Goal: Information Seeking & Learning: Learn about a topic

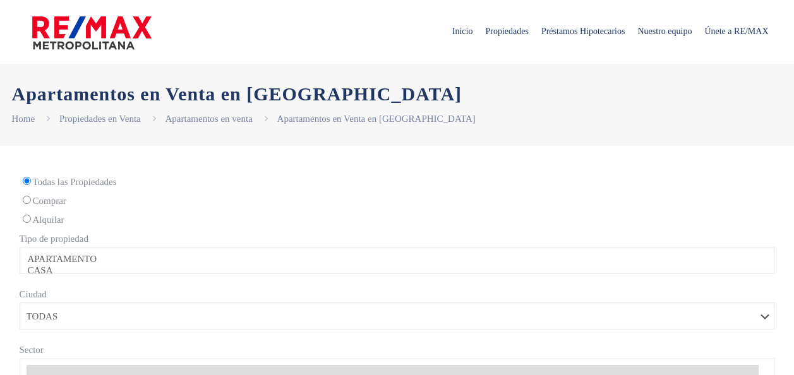
select select
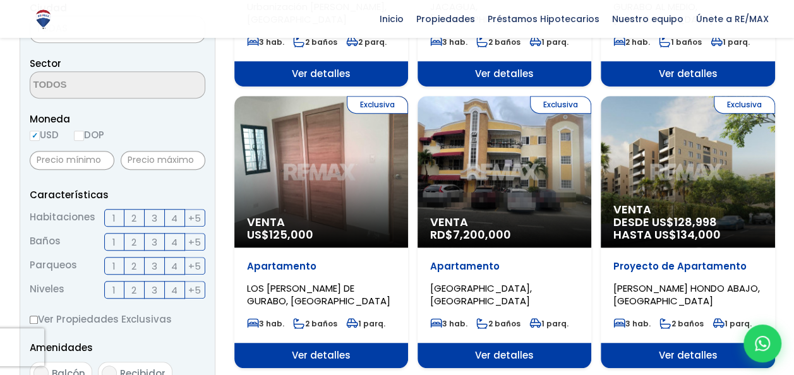
scroll to position [379, 0]
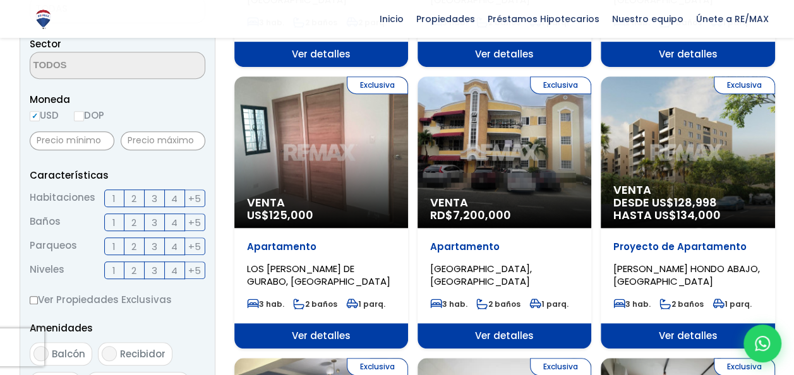
click at [267, 248] on p "Apartamento" at bounding box center [321, 247] width 149 height 13
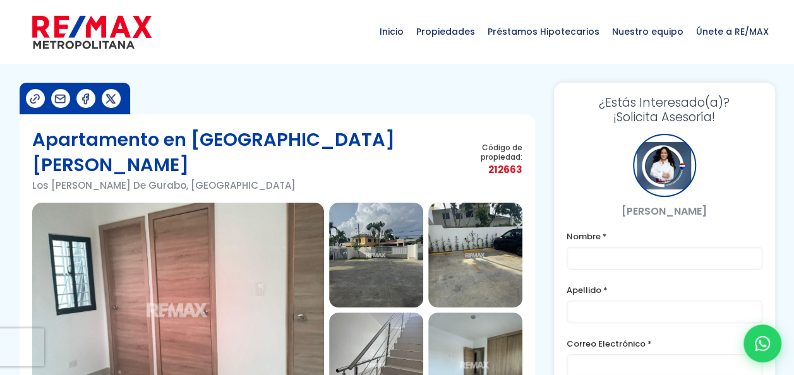
click at [388, 221] on img at bounding box center [376, 255] width 94 height 105
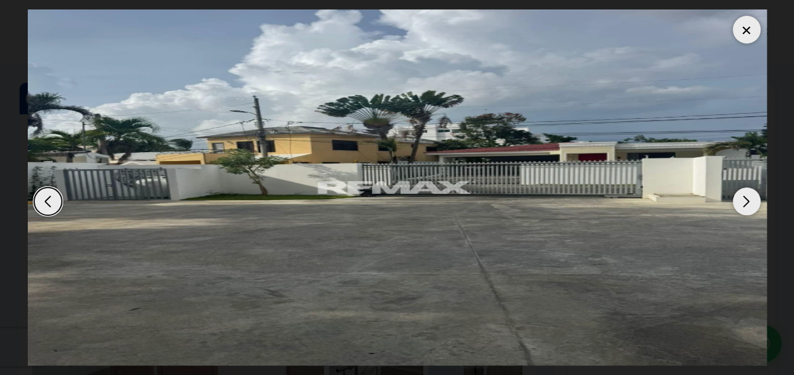
click at [748, 206] on div "Next slide" at bounding box center [747, 202] width 28 height 28
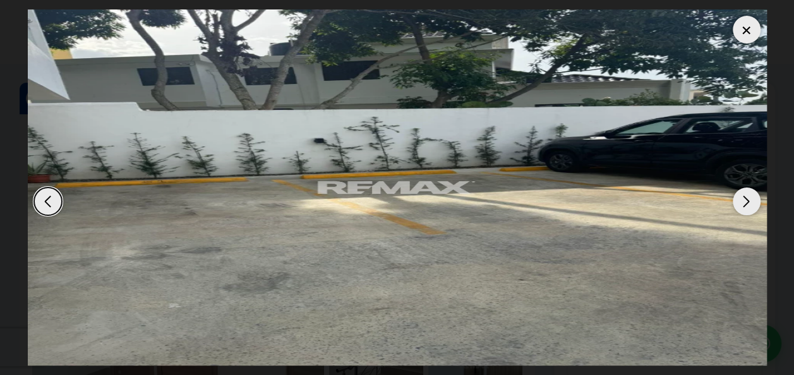
click at [748, 206] on div "Next slide" at bounding box center [747, 202] width 28 height 28
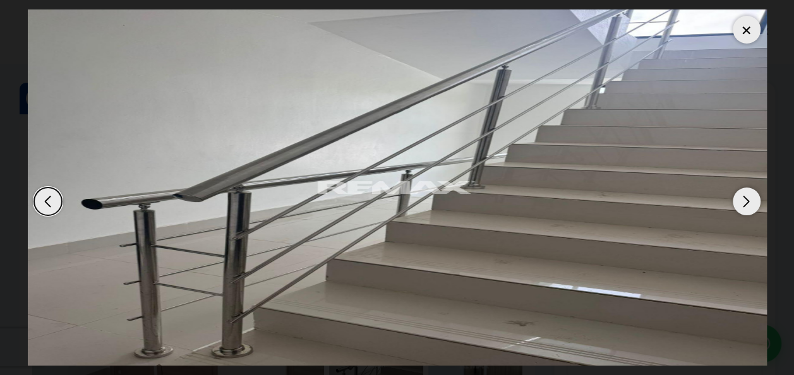
click at [748, 206] on div "Next slide" at bounding box center [747, 202] width 28 height 28
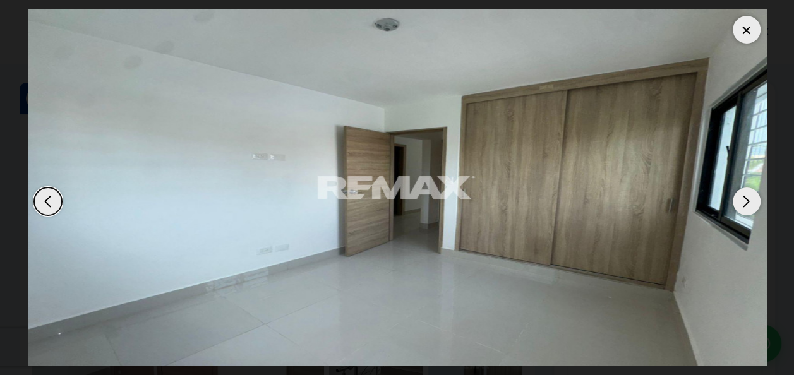
click at [748, 206] on div "Next slide" at bounding box center [747, 202] width 28 height 28
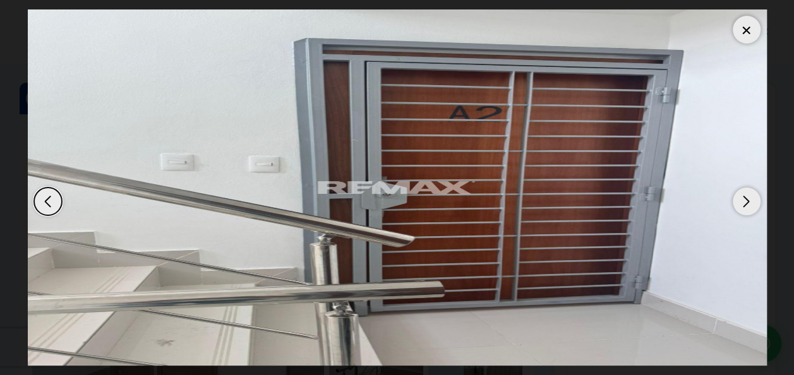
click at [748, 206] on div "Next slide" at bounding box center [747, 202] width 28 height 28
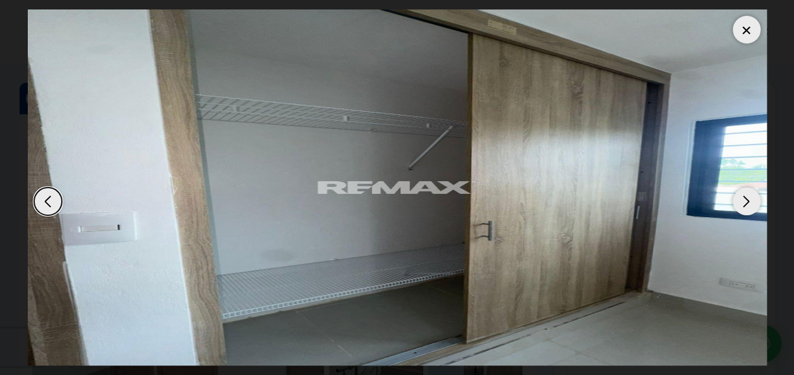
click at [748, 206] on div "Next slide" at bounding box center [747, 202] width 28 height 28
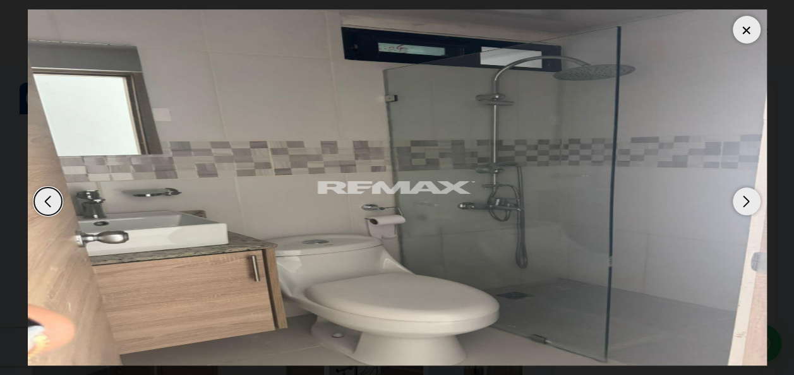
click at [748, 206] on div "Next slide" at bounding box center [747, 202] width 28 height 28
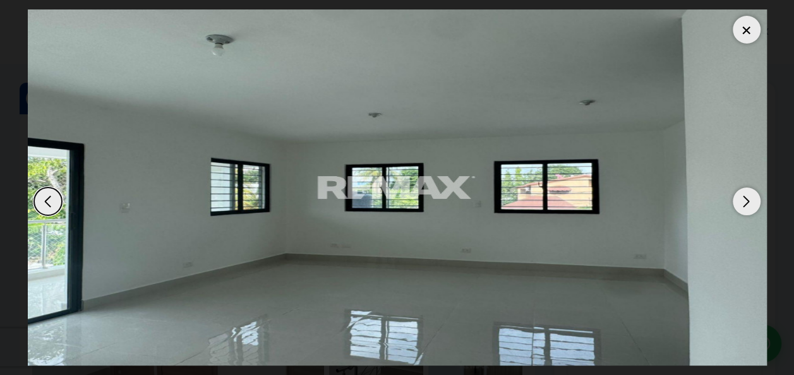
click at [748, 206] on div "Next slide" at bounding box center [747, 202] width 28 height 28
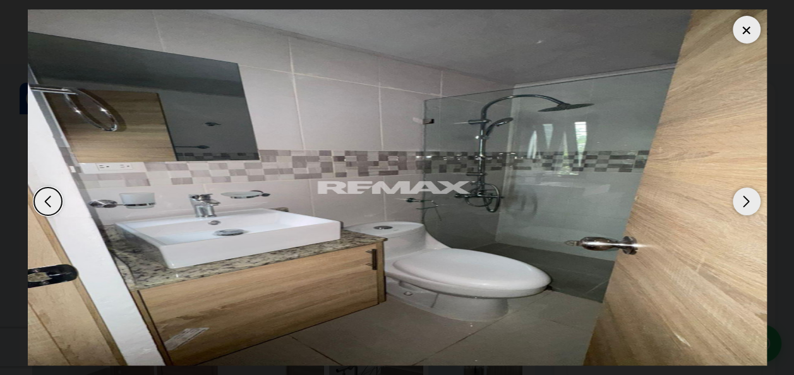
click at [748, 206] on div "Next slide" at bounding box center [747, 202] width 28 height 28
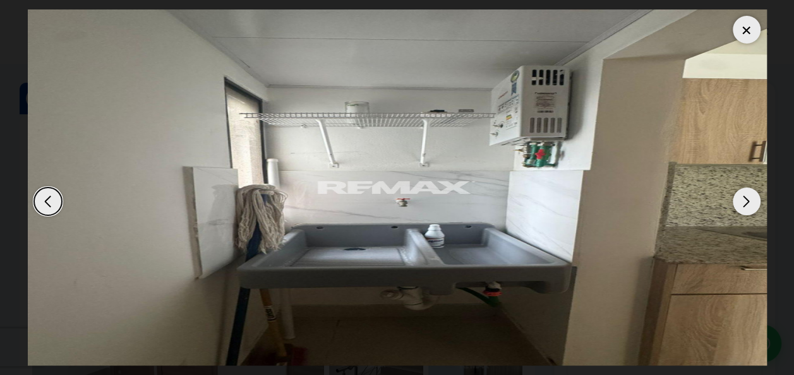
click at [748, 206] on div "Next slide" at bounding box center [747, 202] width 28 height 28
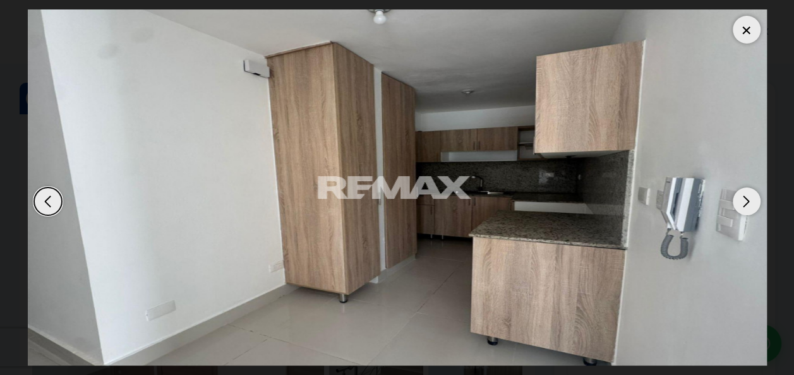
click at [748, 206] on div "Next slide" at bounding box center [747, 202] width 28 height 28
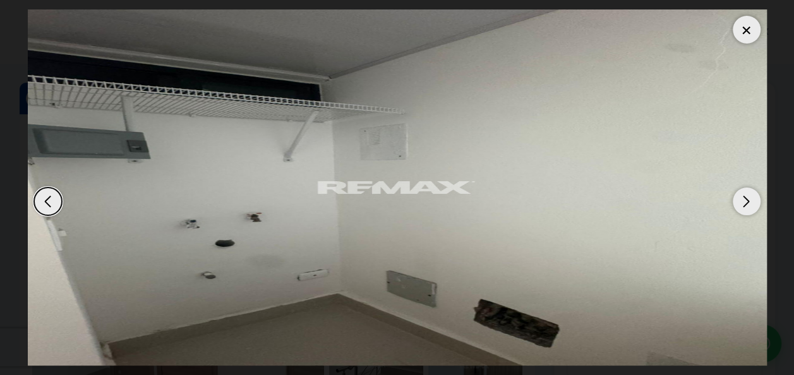
click at [748, 206] on div "Next slide" at bounding box center [747, 202] width 28 height 28
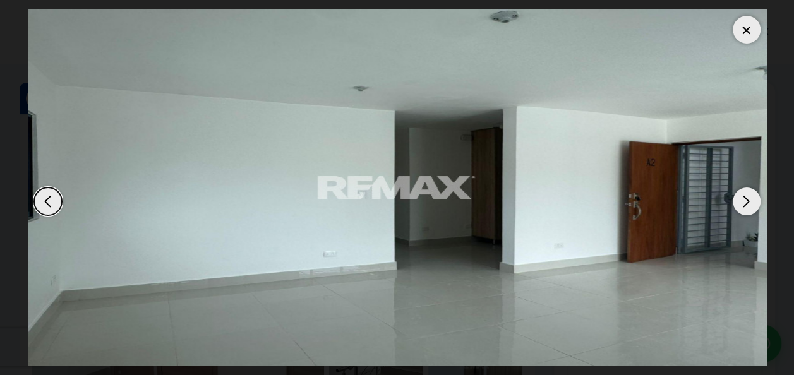
click at [748, 206] on div "Next slide" at bounding box center [747, 202] width 28 height 28
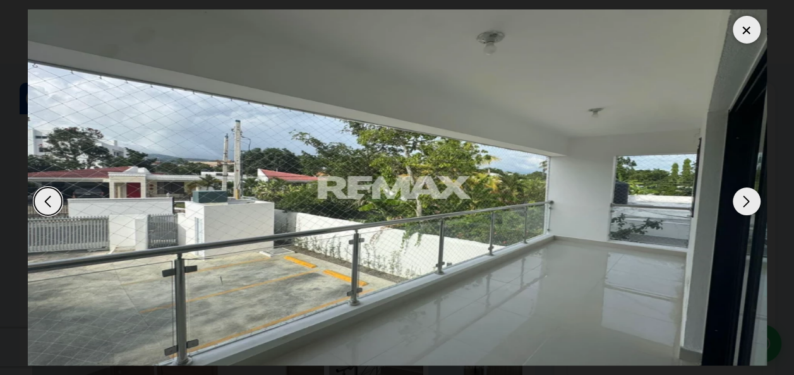
click at [748, 206] on div "Next slide" at bounding box center [747, 202] width 28 height 28
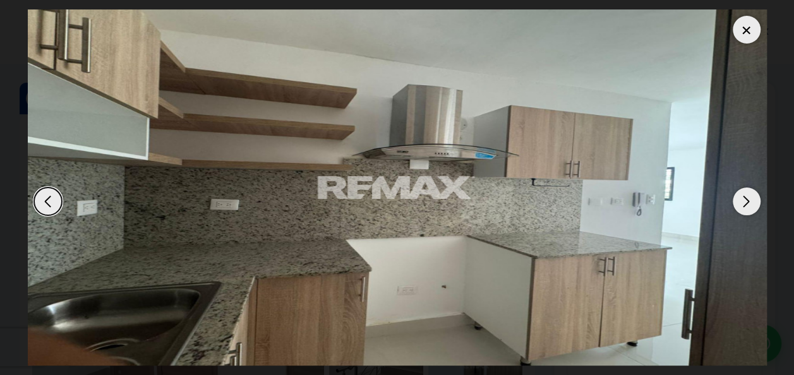
click at [748, 206] on div "Next slide" at bounding box center [747, 202] width 28 height 28
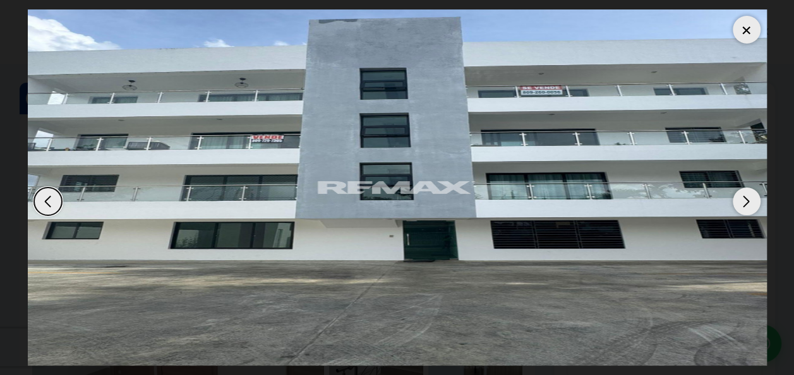
click at [748, 206] on div "Next slide" at bounding box center [747, 202] width 28 height 28
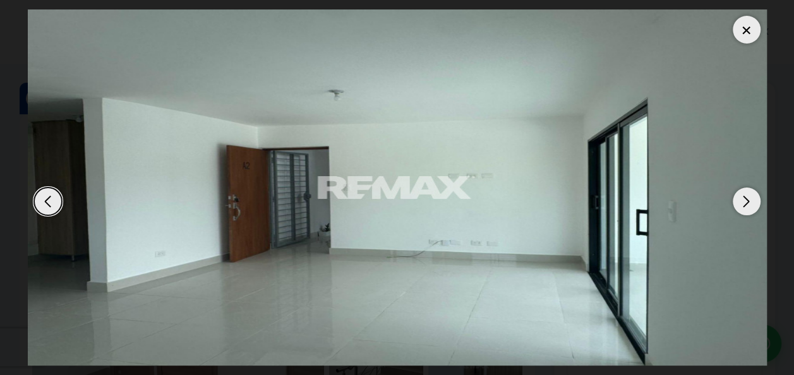
click at [743, 32] on div at bounding box center [747, 30] width 28 height 28
